Goal: Find specific page/section: Find specific page/section

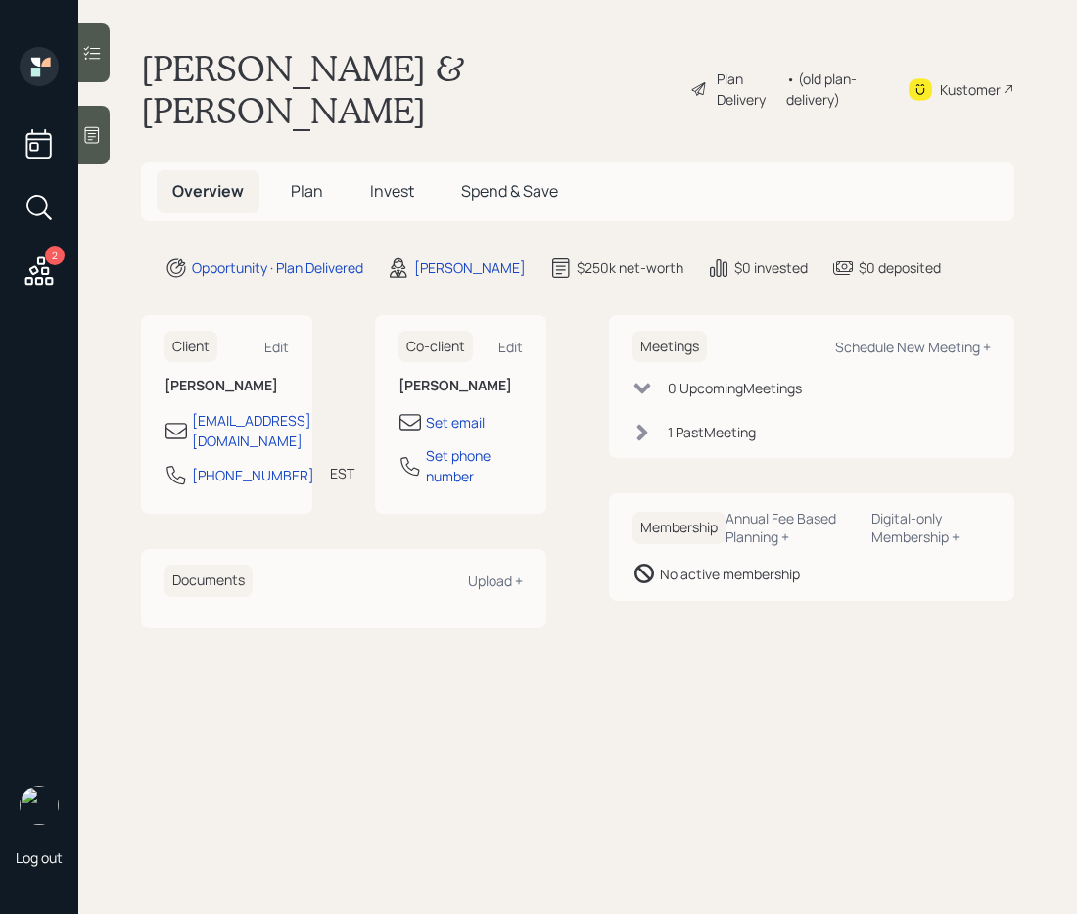
click at [300, 180] on span "Plan" at bounding box center [307, 191] width 32 height 22
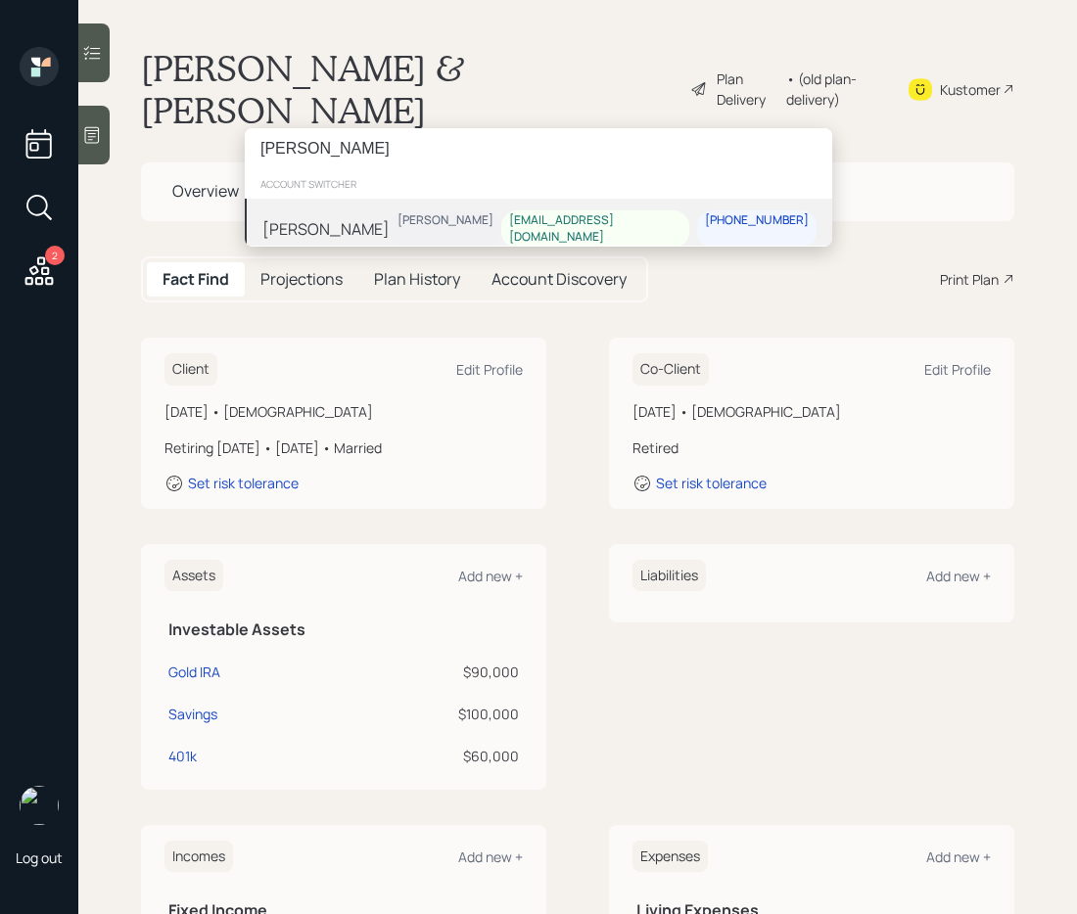
type input "[PERSON_NAME]"
